Goal: Information Seeking & Learning: Check status

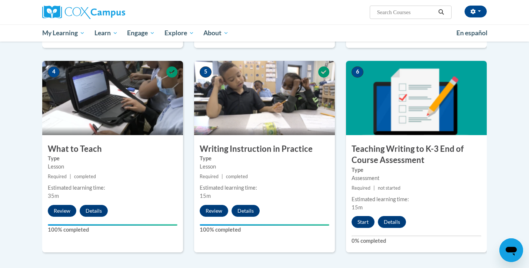
scroll to position [327, 0]
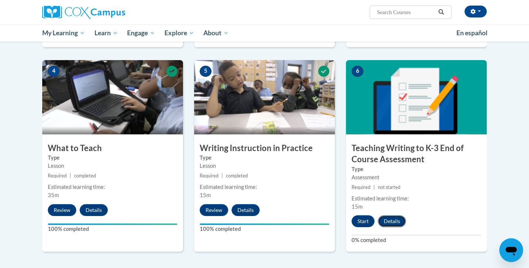
click at [390, 219] on button "Details" at bounding box center [392, 221] width 28 height 12
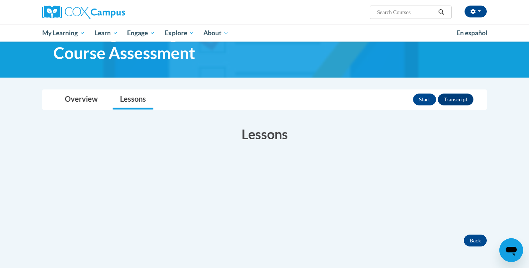
scroll to position [12, 0]
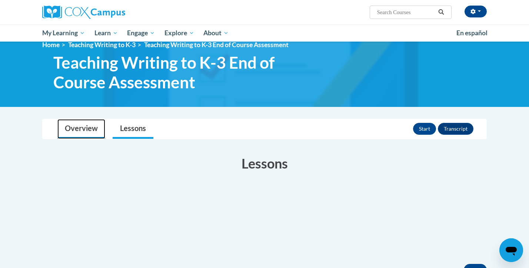
click at [74, 136] on link "Overview" at bounding box center [81, 129] width 48 height 20
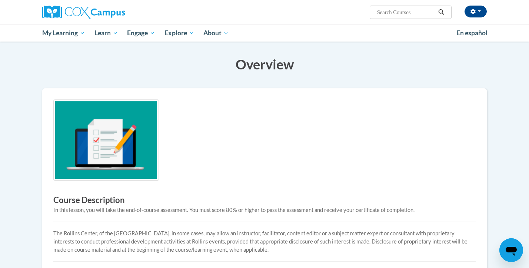
scroll to position [72, 0]
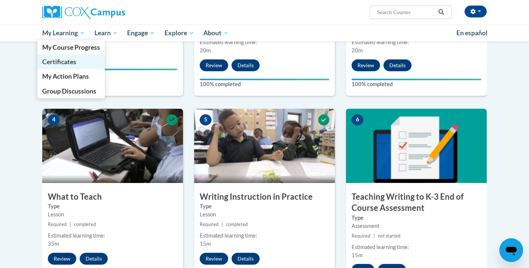
scroll to position [278, 0]
